Goal: Transaction & Acquisition: Obtain resource

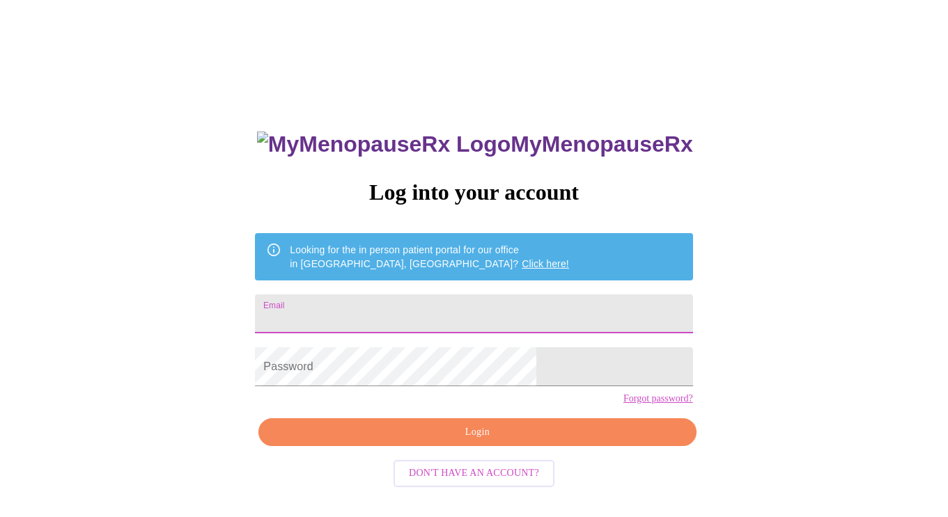
type input "[EMAIL_ADDRESS][DOMAIN_NAME]"
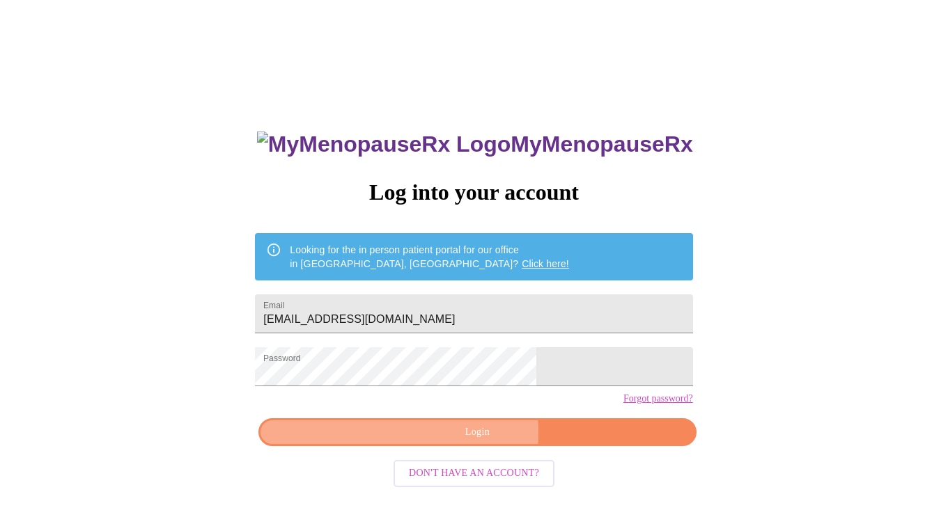
click at [464, 442] on span "Login" at bounding box center [476, 432] width 405 height 17
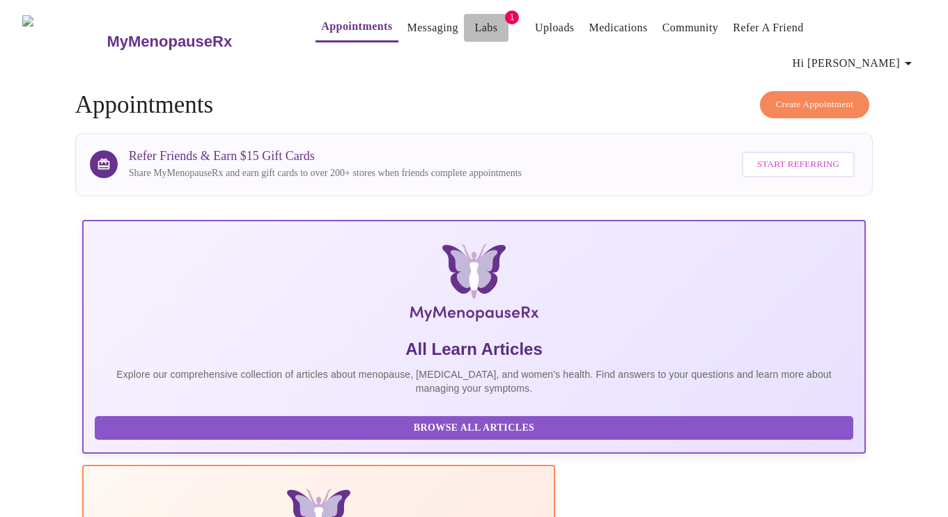
click at [475, 28] on link "Labs" at bounding box center [486, 27] width 23 height 19
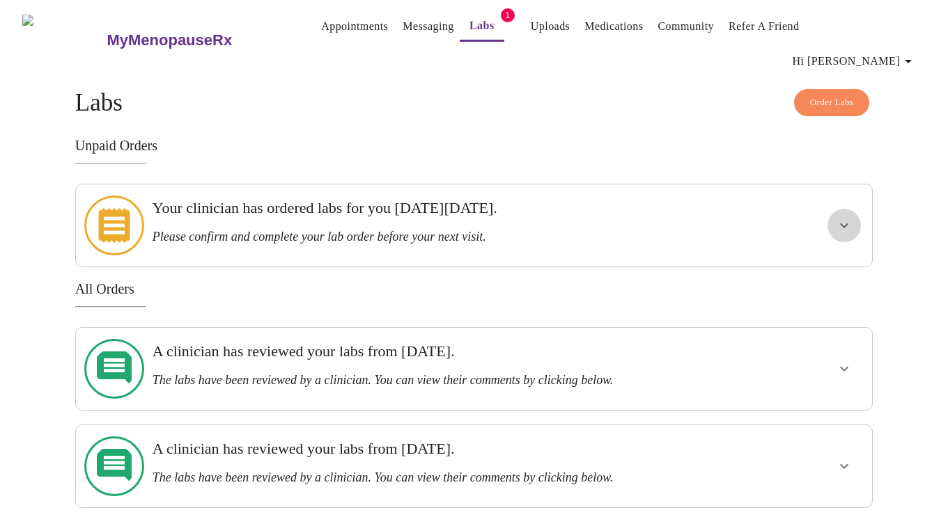
click at [839, 217] on icon "show more" at bounding box center [844, 225] width 17 height 17
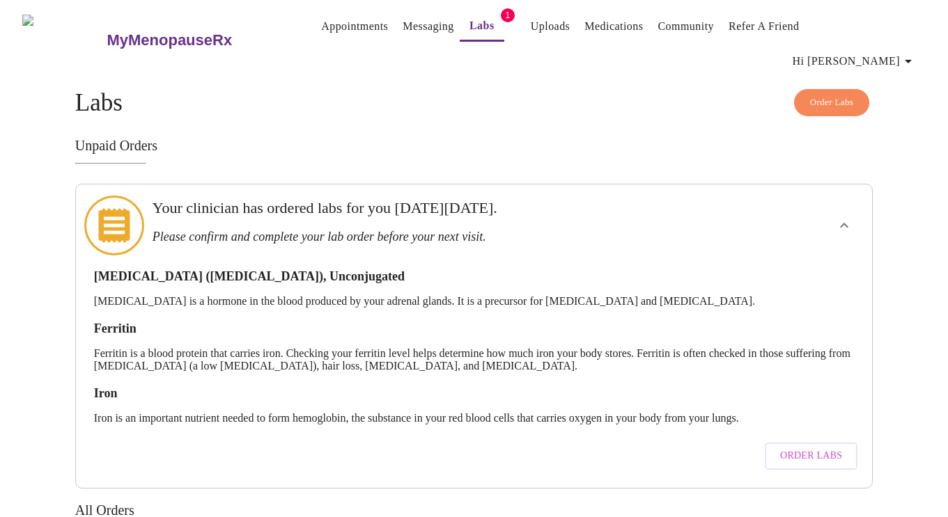
click at [808, 448] on span "Order Labs" at bounding box center [811, 456] width 62 height 17
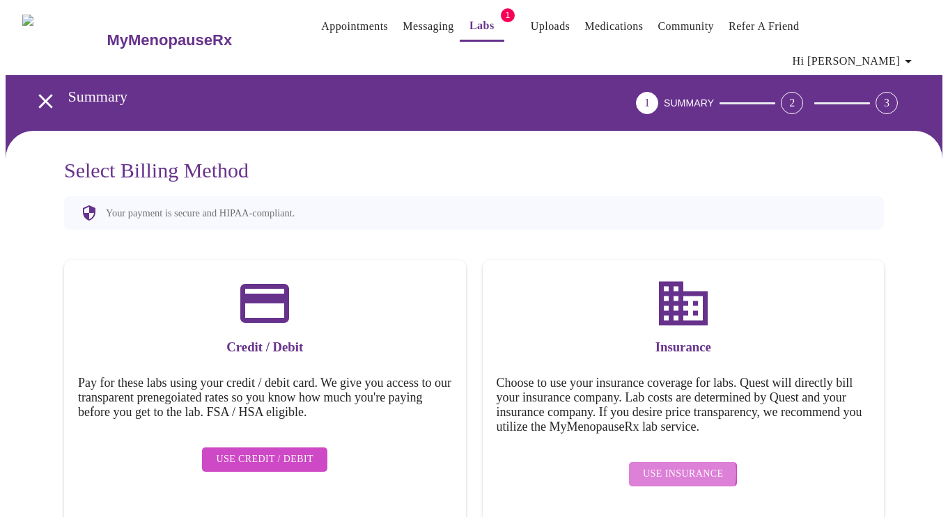
click at [681, 466] on span "Use Insurance" at bounding box center [683, 474] width 80 height 17
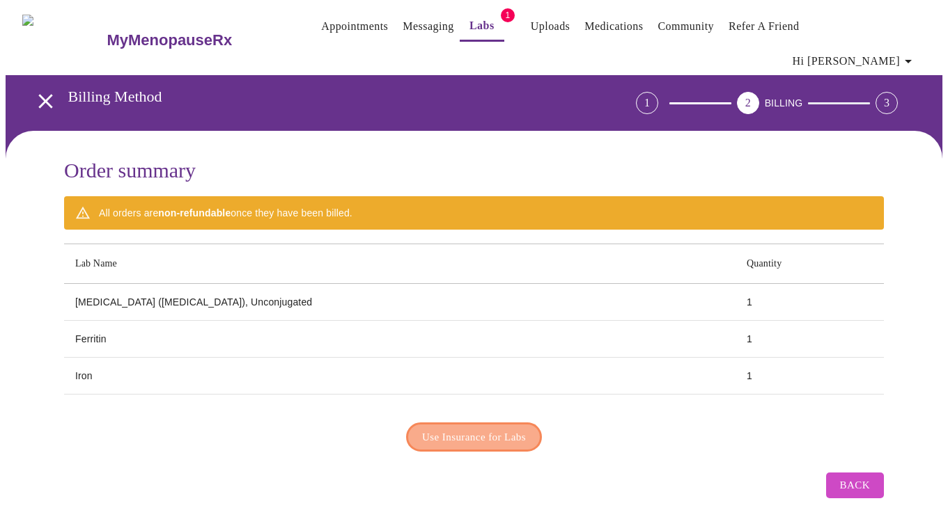
click at [492, 428] on span "Use Insurance for Labs" at bounding box center [474, 437] width 104 height 18
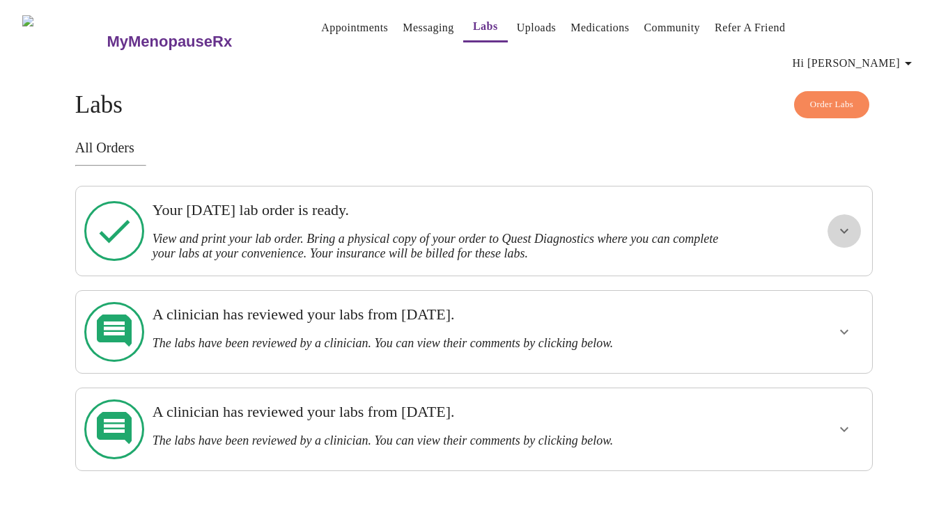
click at [838, 223] on icon "show more" at bounding box center [844, 231] width 17 height 17
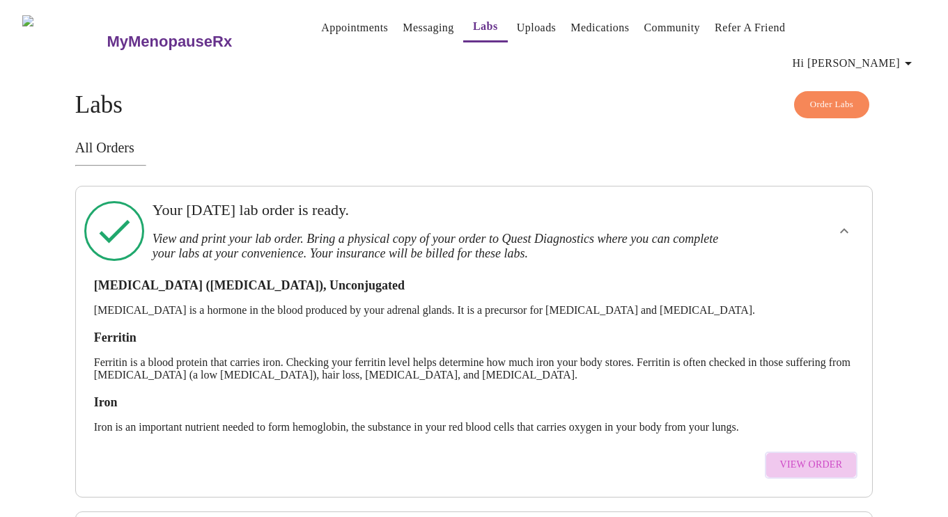
click at [825, 457] on span "View Order" at bounding box center [811, 465] width 63 height 17
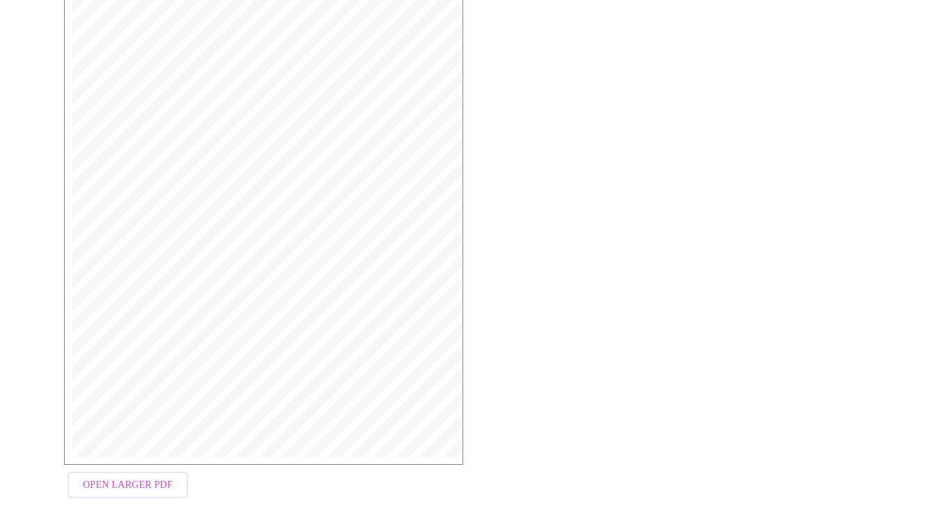
scroll to position [321, 0]
click at [116, 478] on span "Open Larger PDF" at bounding box center [128, 486] width 90 height 17
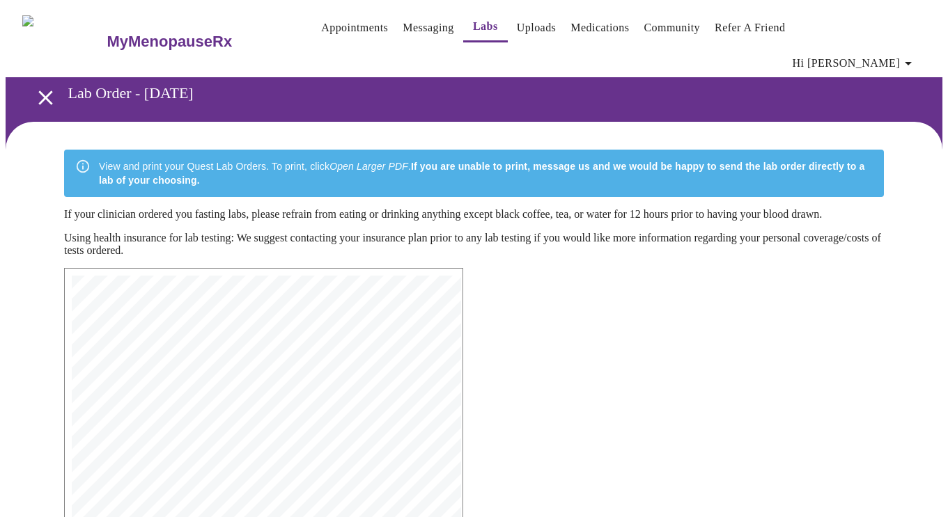
scroll to position [0, 0]
click at [916, 55] on icon "button" at bounding box center [908, 63] width 17 height 17
click at [887, 105] on li "Log out" at bounding box center [887, 104] width 64 height 25
